Goal: Transaction & Acquisition: Purchase product/service

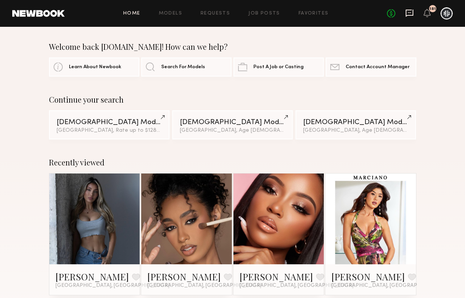
click at [407, 10] on icon at bounding box center [409, 13] width 8 height 8
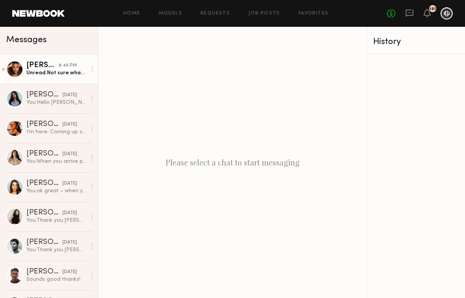
click at [50, 76] on link "Desree H. 8:40 PM Unread: Not sure what happened to the previous one but it’s g…" at bounding box center [49, 68] width 98 height 29
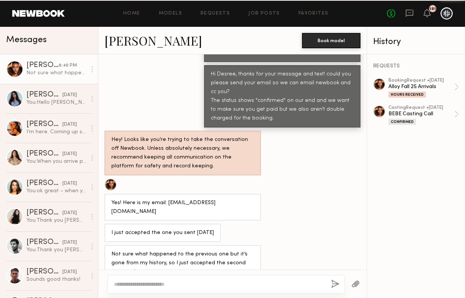
scroll to position [687, 0]
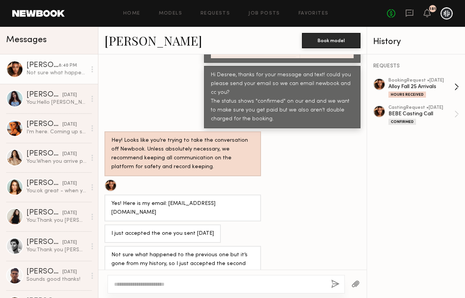
click at [405, 83] on div "Alloy Fall 25 Arrivals" at bounding box center [421, 86] width 66 height 7
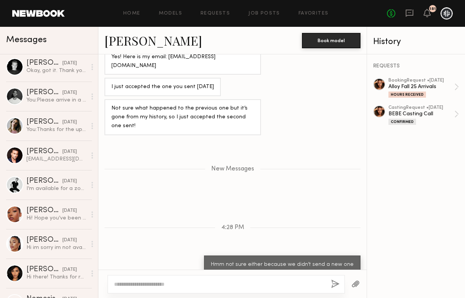
scroll to position [829, 0]
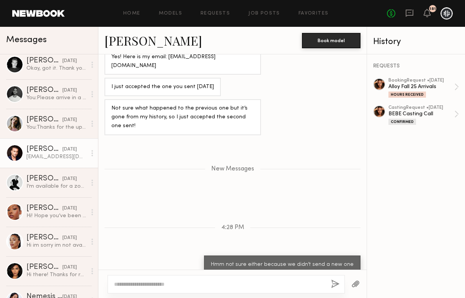
click at [62, 152] on div "07/31/2025" at bounding box center [69, 149] width 15 height 7
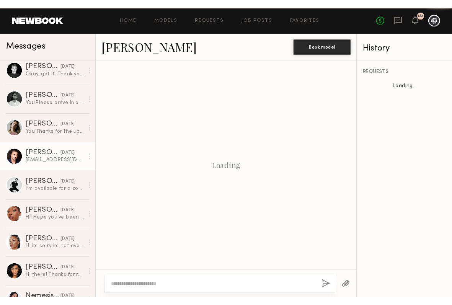
scroll to position [514, 0]
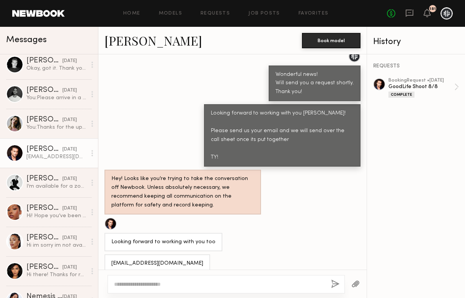
click at [110, 217] on div at bounding box center [110, 223] width 12 height 12
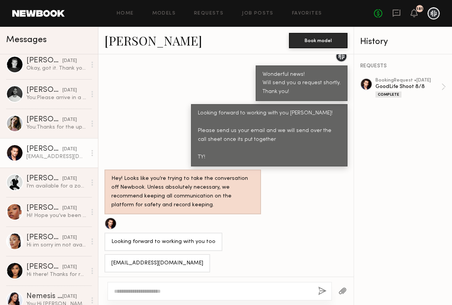
scroll to position [507, 0]
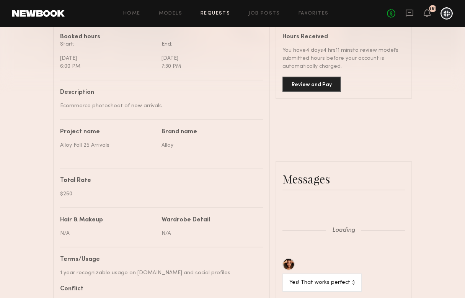
scroll to position [735, 0]
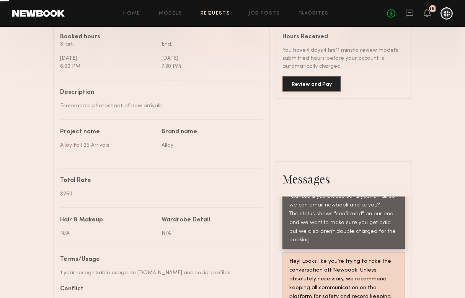
click at [321, 86] on button "Review and Pay" at bounding box center [311, 83] width 59 height 15
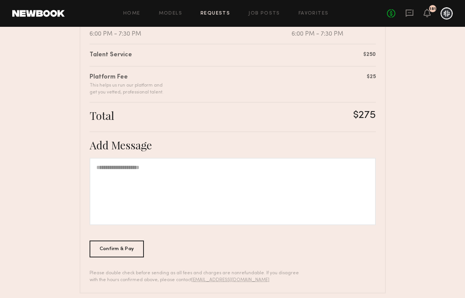
scroll to position [191, 0]
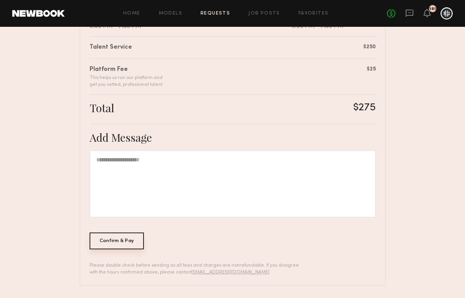
click at [122, 239] on div "Confirm & Pay" at bounding box center [116, 240] width 55 height 17
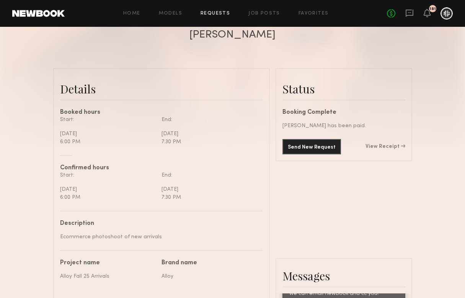
scroll to position [162, 0]
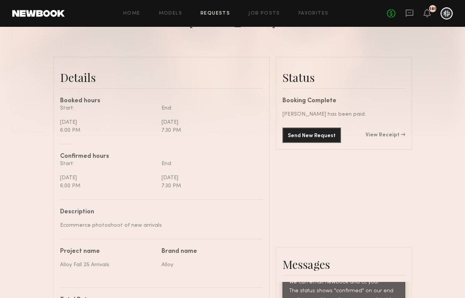
click at [403, 16] on div "No fees up to $5,000 181" at bounding box center [420, 13] width 66 height 12
click at [411, 15] on icon at bounding box center [409, 13] width 8 height 7
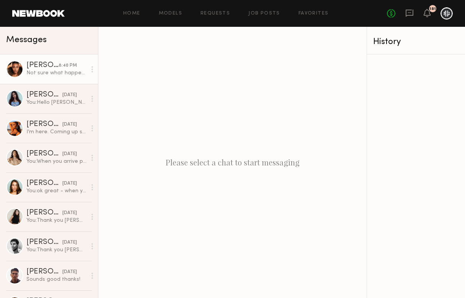
click at [70, 75] on div "Not sure what happened to the previous one but it’s gone from my history, so I …" at bounding box center [56, 72] width 60 height 7
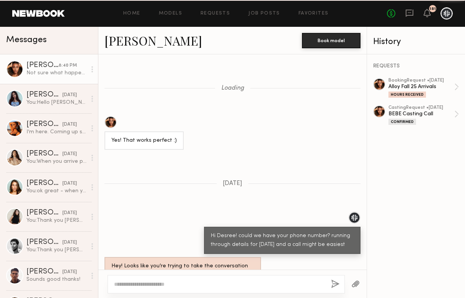
scroll to position [687, 0]
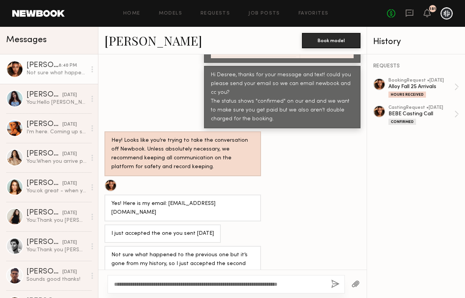
click at [174, 284] on textarea "**********" at bounding box center [219, 284] width 211 height 8
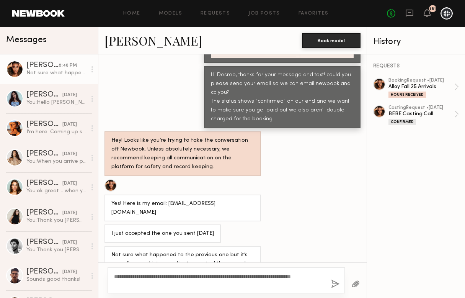
type textarea "**********"
click at [335, 286] on button "button" at bounding box center [335, 284] width 8 height 10
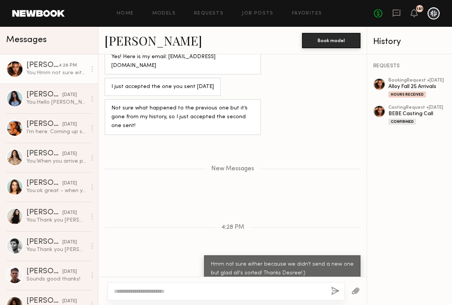
scroll to position [826, 0]
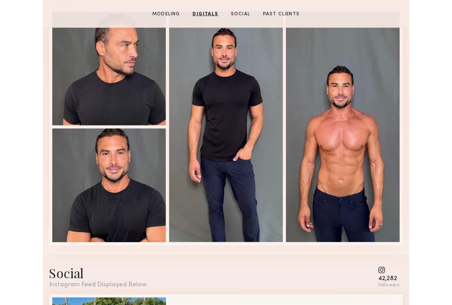
scroll to position [748, 0]
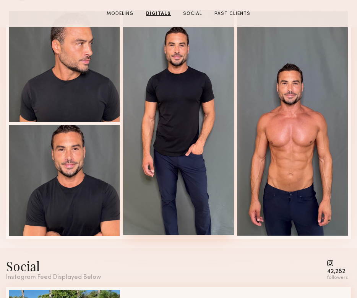
click at [183, 111] on div at bounding box center [178, 122] width 111 height 225
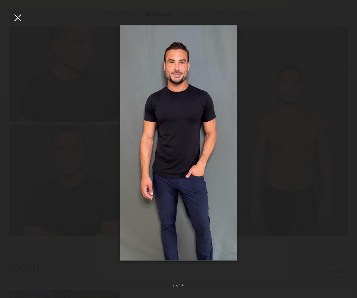
click at [98, 111] on div at bounding box center [178, 142] width 357 height 261
